Goal: Find specific page/section: Locate item on page

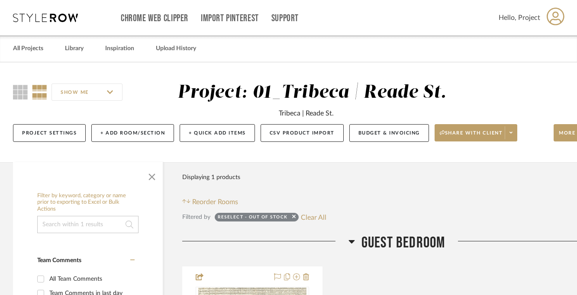
click at [58, 222] on input at bounding box center [87, 224] width 101 height 17
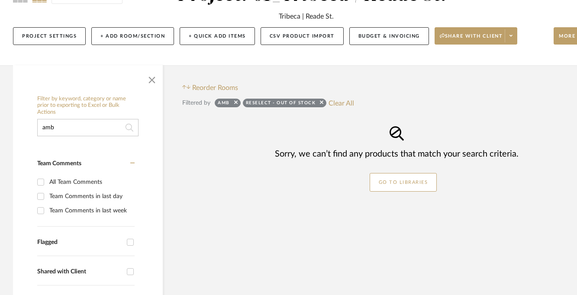
scroll to position [104, 0]
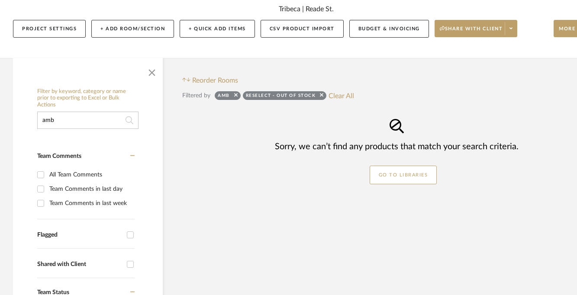
click at [79, 122] on input "amb" at bounding box center [87, 120] width 101 height 17
type input "rug"
click at [322, 94] on icon at bounding box center [319, 94] width 3 height 3
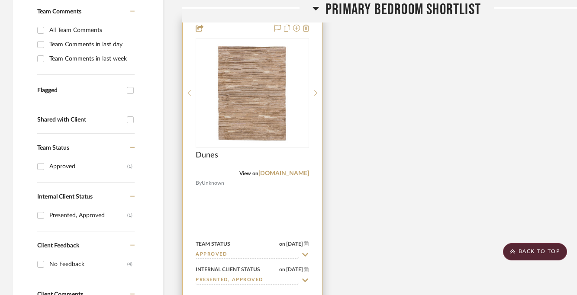
scroll to position [215, 0]
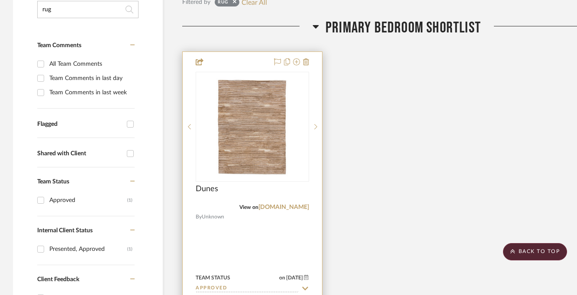
click at [245, 229] on div at bounding box center [252, 241] width 139 height 379
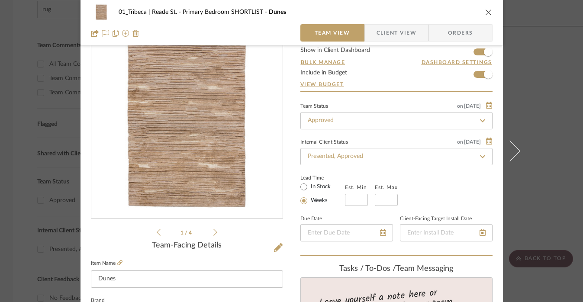
scroll to position [0, 0]
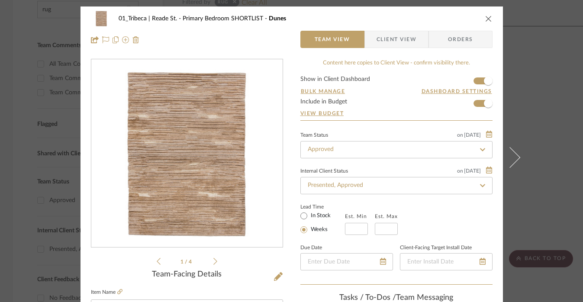
click at [485, 19] on icon "close" at bounding box center [488, 18] width 7 height 7
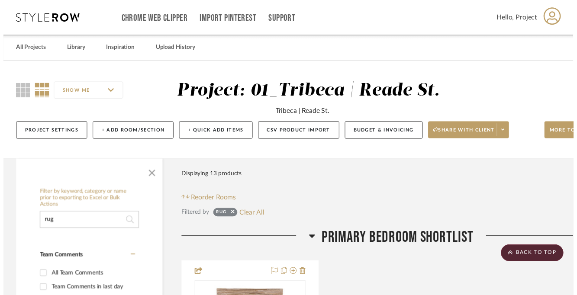
scroll to position [215, 0]
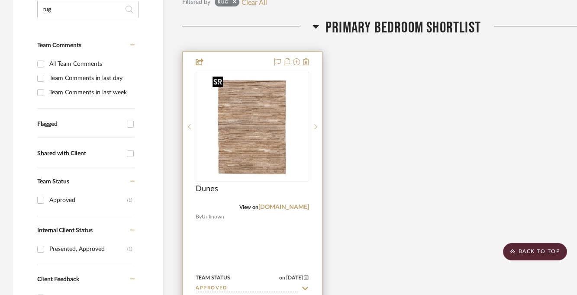
click at [252, 116] on img "0" at bounding box center [252, 127] width 87 height 108
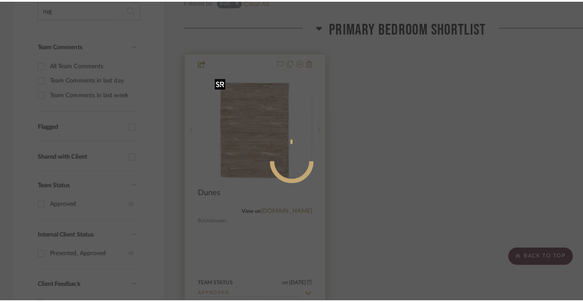
scroll to position [0, 0]
